Goal: Register for event/course

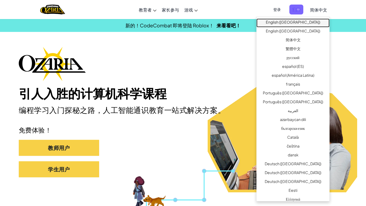
click at [313, 20] on link "English ([GEOGRAPHIC_DATA])" at bounding box center [293, 23] width 73 height 9
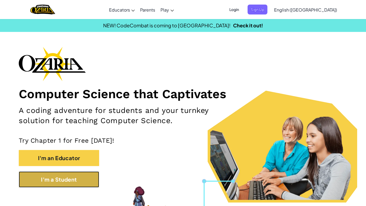
click at [95, 181] on button "I'm a Student" at bounding box center [59, 179] width 80 height 16
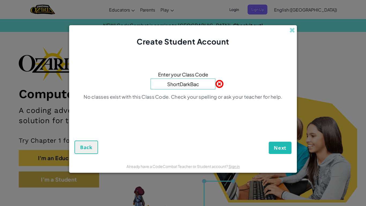
type input "ShortDarkBack"
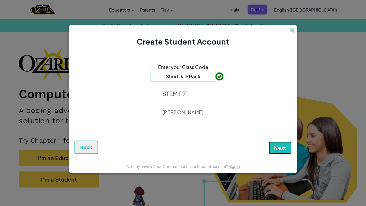
click at [284, 151] on span "Next" at bounding box center [280, 148] width 13 height 6
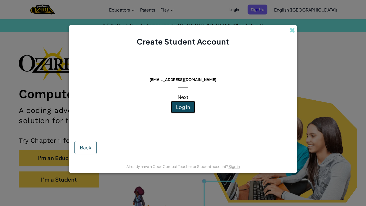
click at [180, 109] on span "Log In" at bounding box center [183, 107] width 14 height 6
